Goal: Information Seeking & Learning: Learn about a topic

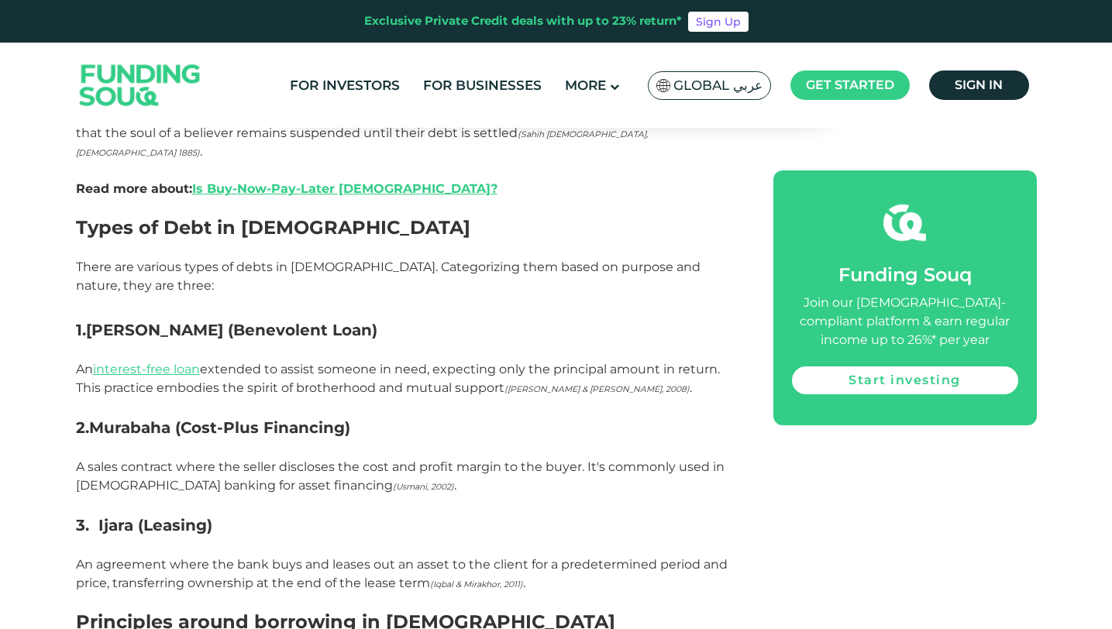
scroll to position [1160, 0]
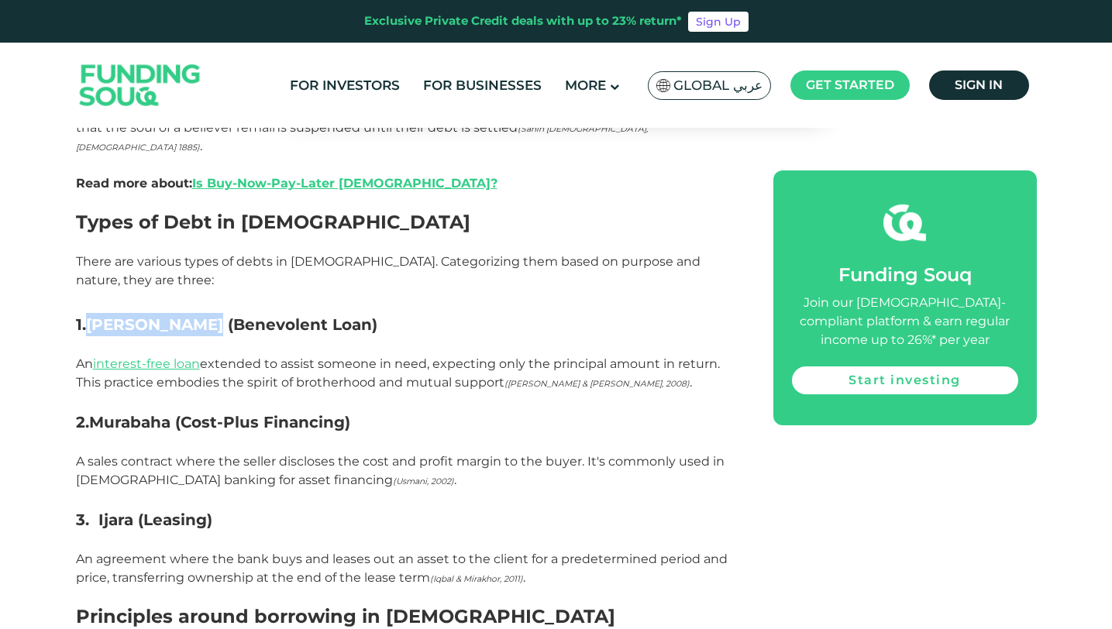
drag, startPoint x: 86, startPoint y: 182, endPoint x: 206, endPoint y: 186, distance: 120.2
click at [206, 290] on h3 "1. [PERSON_NAME] (Benevolent Loan)" at bounding box center [407, 313] width 663 height 47
copy h3 "[PERSON_NAME]"
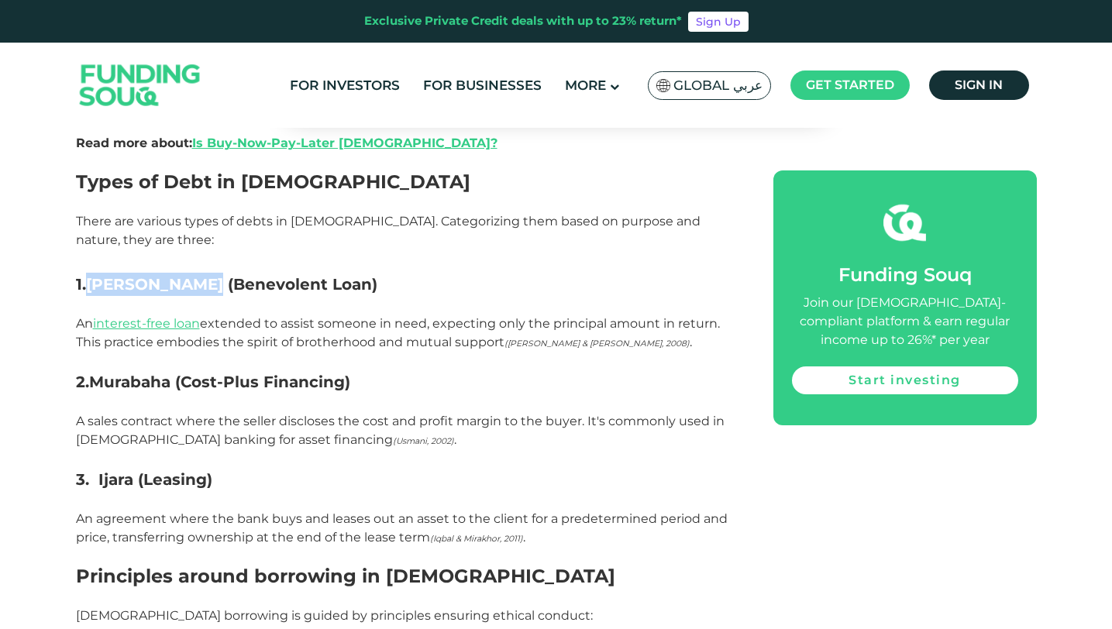
scroll to position [1198, 0]
copy h3 "[PERSON_NAME]"
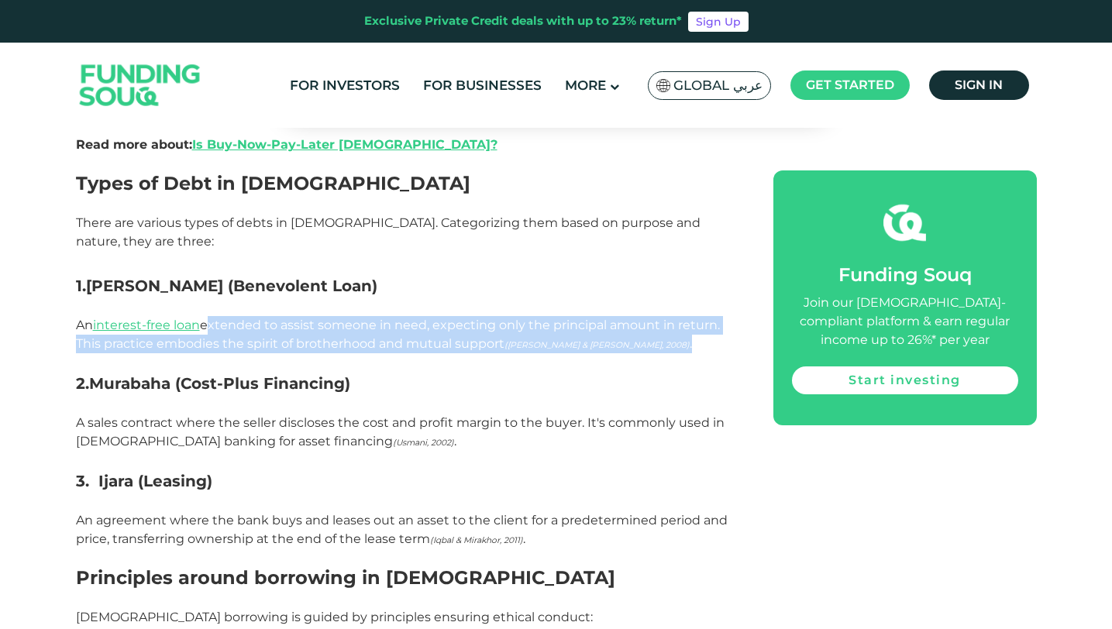
drag, startPoint x: 210, startPoint y: 183, endPoint x: 651, endPoint y: 206, distance: 441.7
click at [651, 298] on p "An interest-free loan extended to assist someone in need, expecting only the pr…" at bounding box center [407, 335] width 663 height 74
copy p "extended to assist someone in need, expecting only the principal amount in retu…"
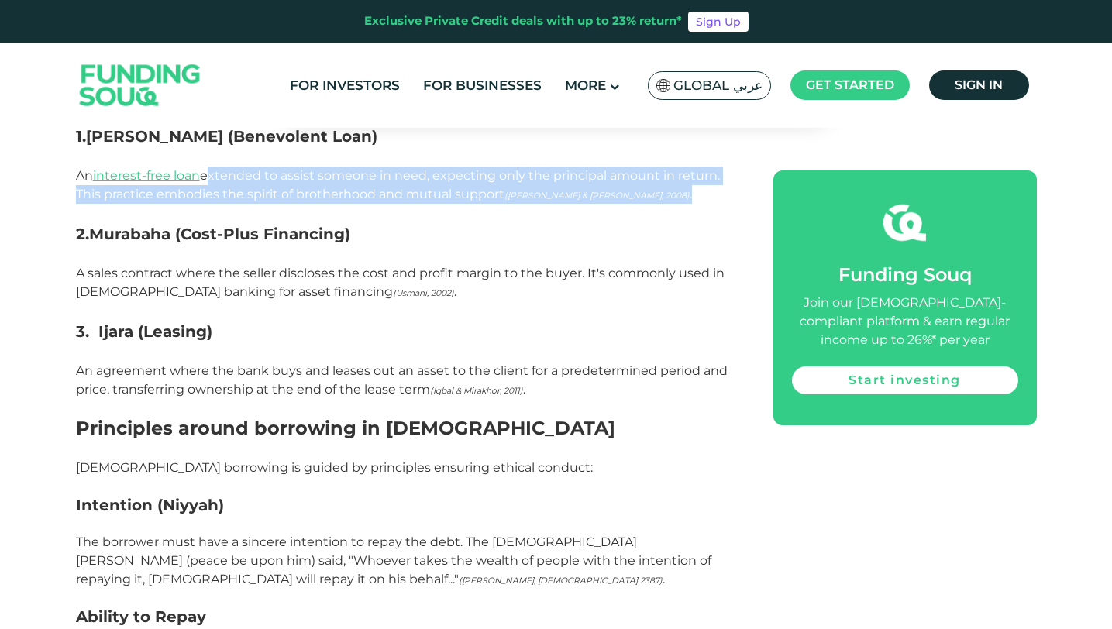
scroll to position [1350, 0]
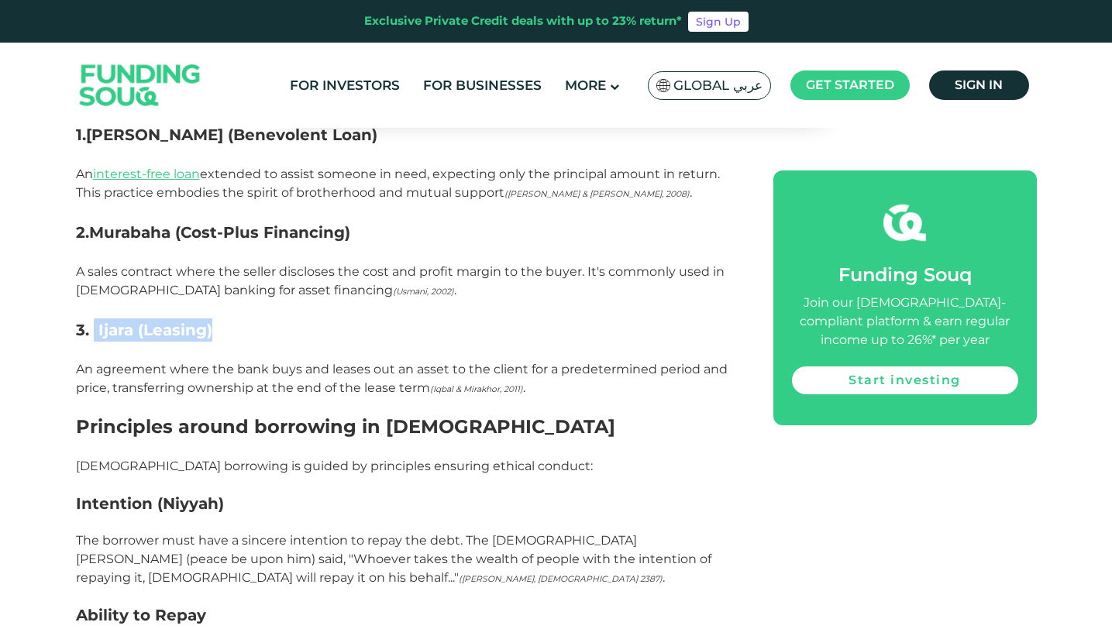
drag, startPoint x: 95, startPoint y: 185, endPoint x: 225, endPoint y: 186, distance: 130.2
click at [225, 319] on h3 "3. Ijara (Leasing)" at bounding box center [407, 330] width 663 height 23
copy h3 "Ijara (Leasing)"
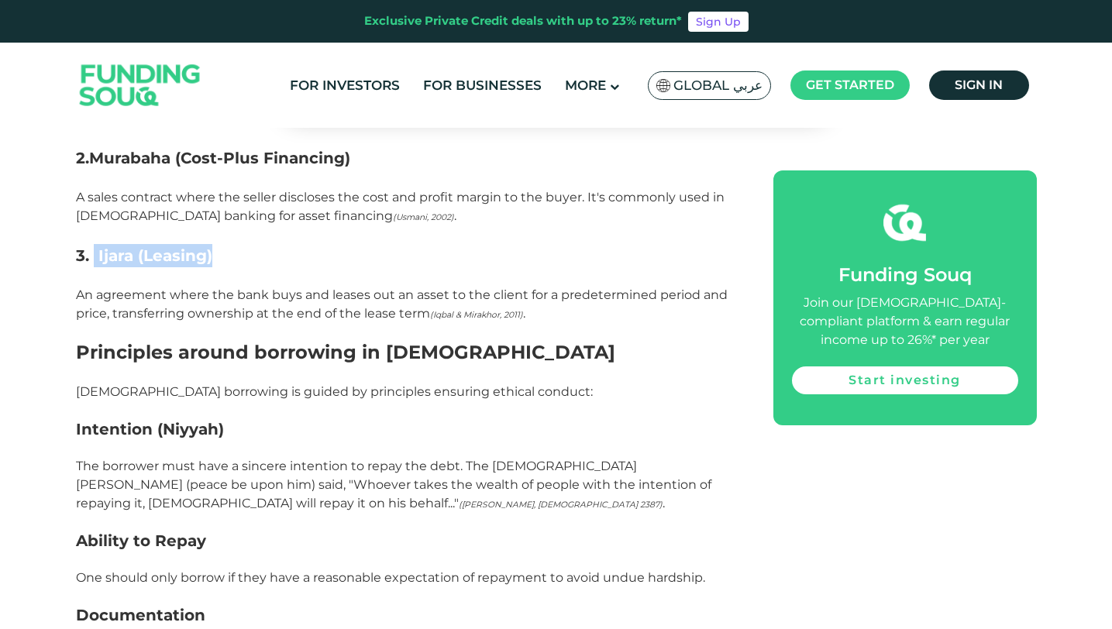
scroll to position [1431, 0]
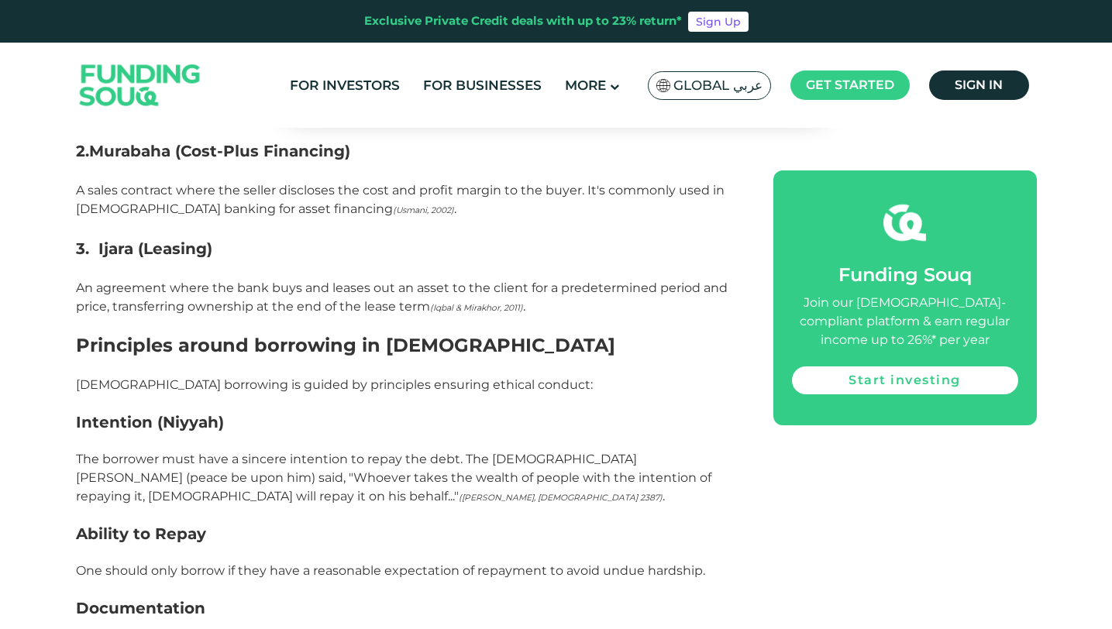
drag, startPoint x: 78, startPoint y: 284, endPoint x: 274, endPoint y: 290, distance: 196.2
click at [274, 413] on h3 "Intention (Niyyah)" at bounding box center [407, 431] width 663 height 37
drag, startPoint x: 225, startPoint y: 283, endPoint x: 73, endPoint y: 281, distance: 151.9
copy strong "Intention (Niyyah)"
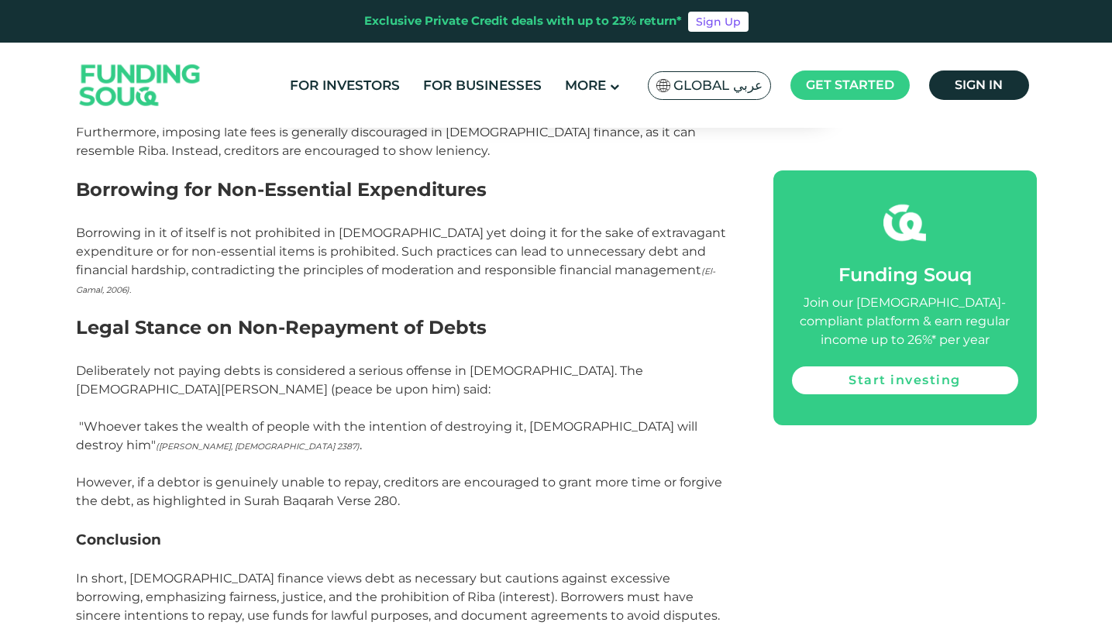
scroll to position [3145, 0]
